Goal: Find specific page/section: Find specific page/section

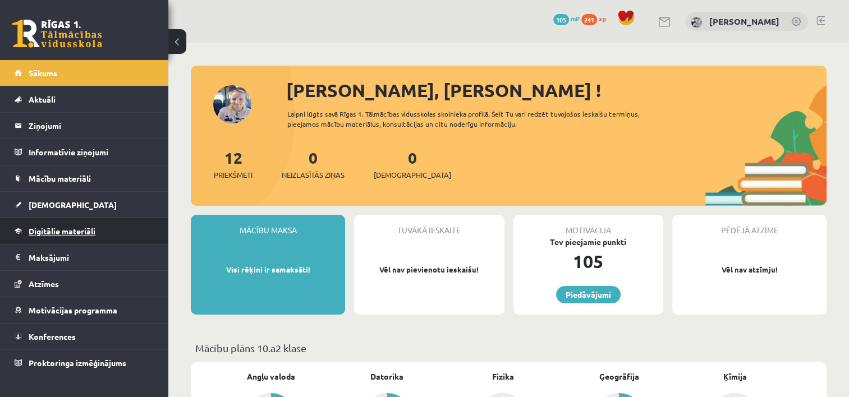
click at [79, 228] on span "Digitālie materiāli" at bounding box center [62, 231] width 67 height 10
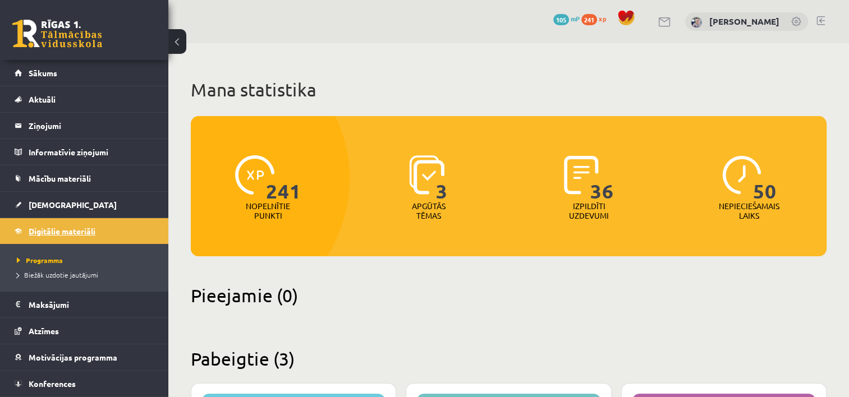
click at [79, 228] on span "Digitālie materiāli" at bounding box center [62, 231] width 67 height 10
click at [91, 181] on span "Mācību materiāli" at bounding box center [60, 178] width 62 height 10
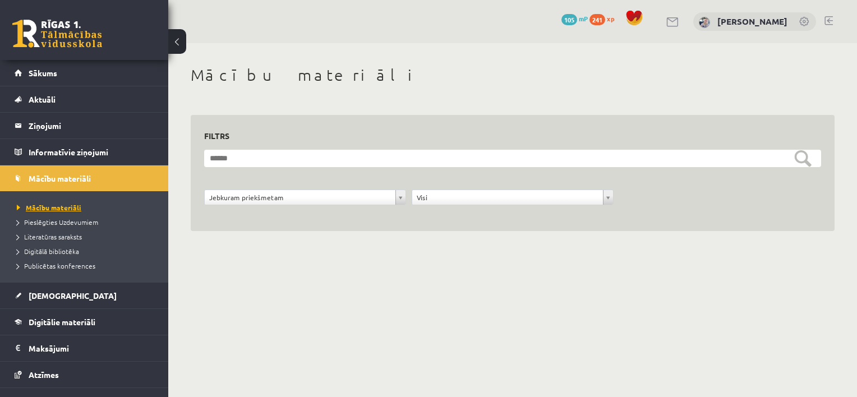
click at [75, 204] on span "Mācību materiāli" at bounding box center [49, 207] width 65 height 9
click at [55, 314] on link "Digitālie materiāli" at bounding box center [85, 322] width 140 height 26
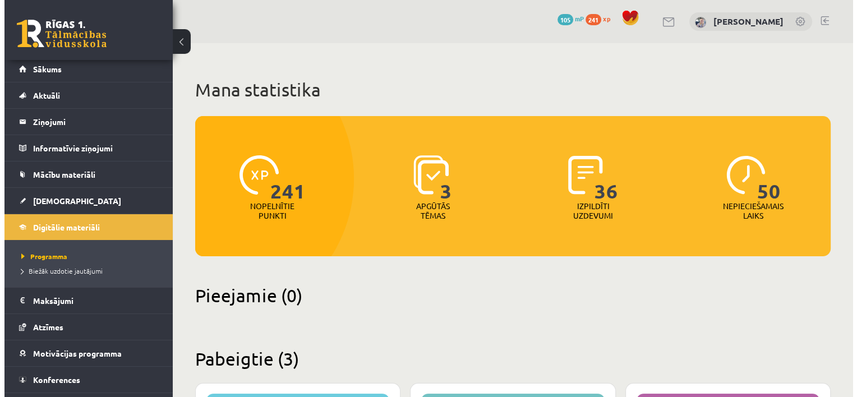
scroll to position [2, 0]
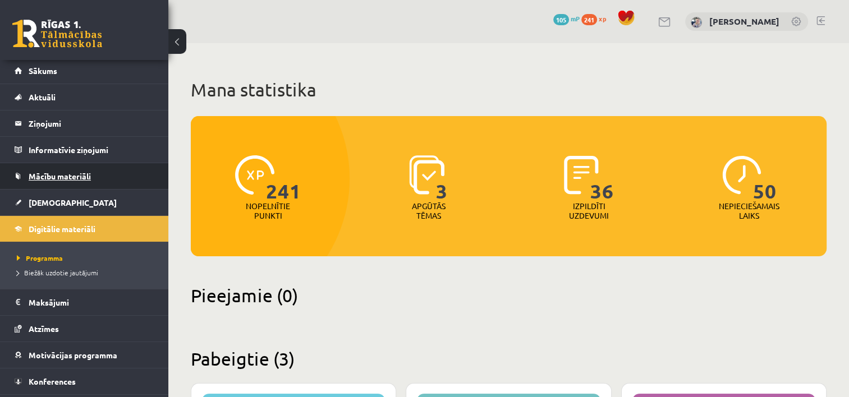
click at [108, 177] on link "Mācību materiāli" at bounding box center [85, 176] width 140 height 26
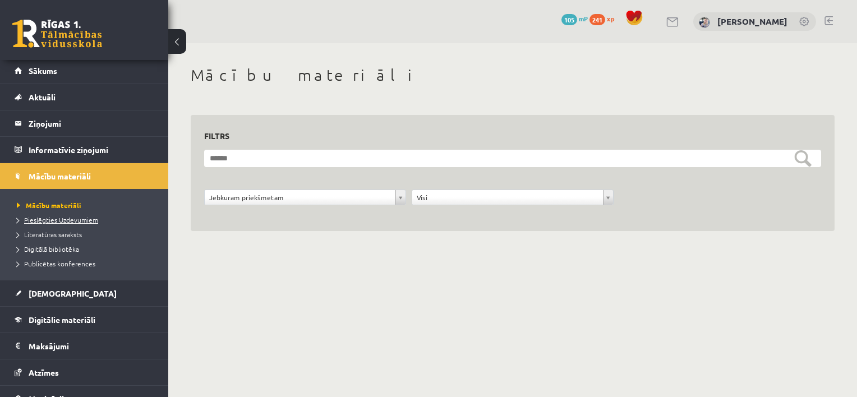
click at [79, 218] on span "Pieslēgties Uzdevumiem" at bounding box center [57, 219] width 81 height 9
click at [70, 67] on link "Sākums" at bounding box center [85, 71] width 140 height 26
